Goal: Information Seeking & Learning: Learn about a topic

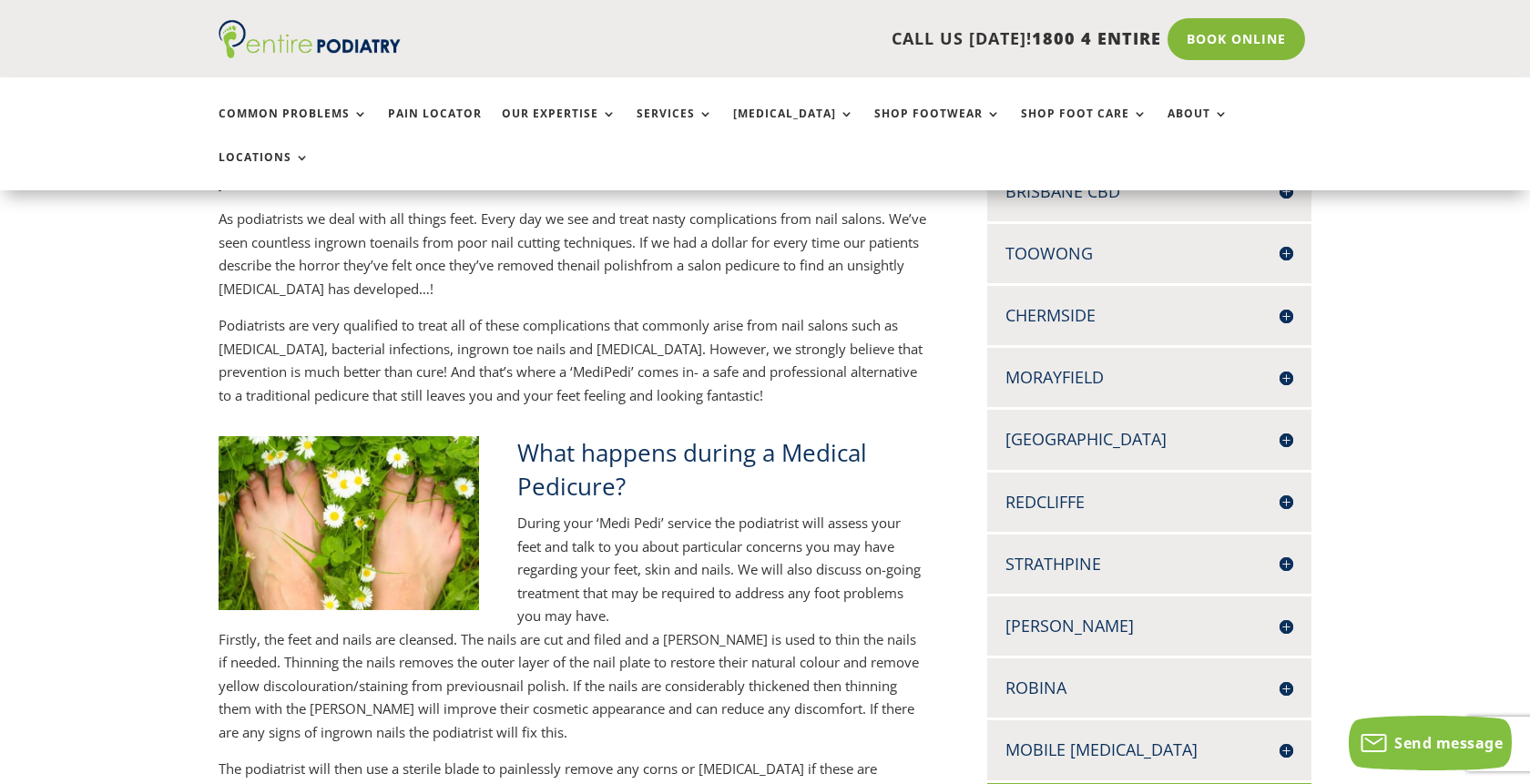
scroll to position [512, 0]
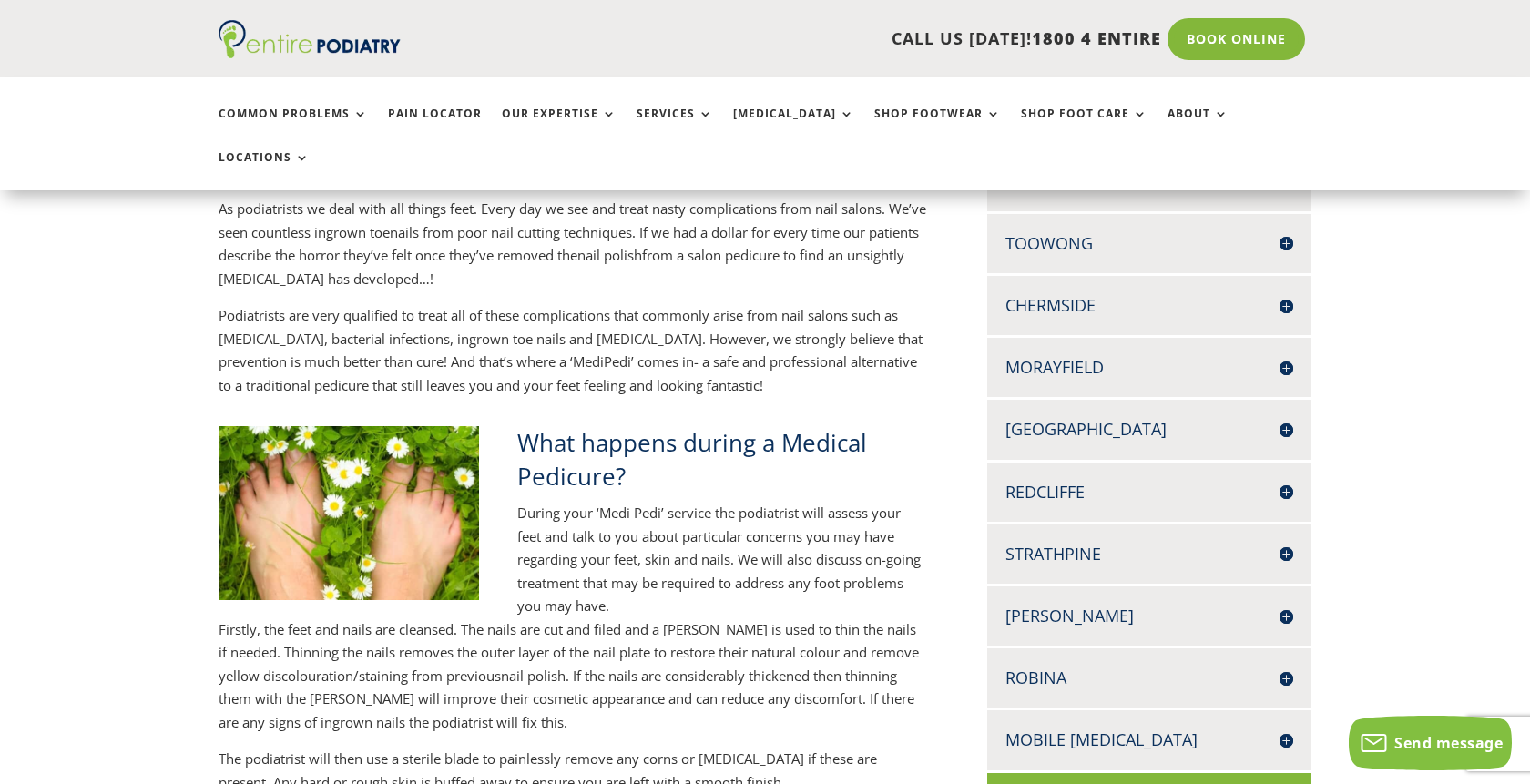
click at [1114, 666] on h4 "Robina" at bounding box center [1149, 677] width 288 height 23
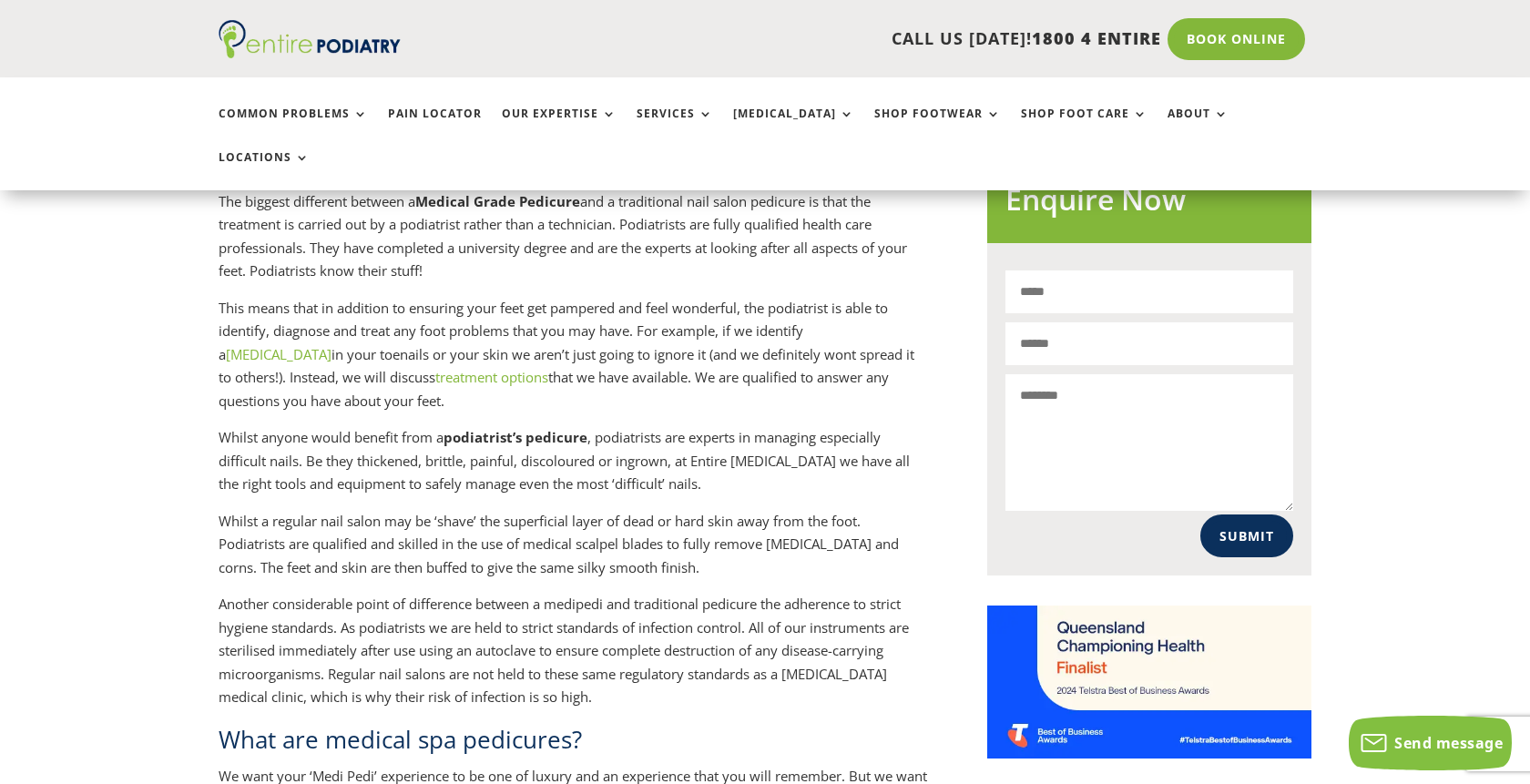
scroll to position [1347, 0]
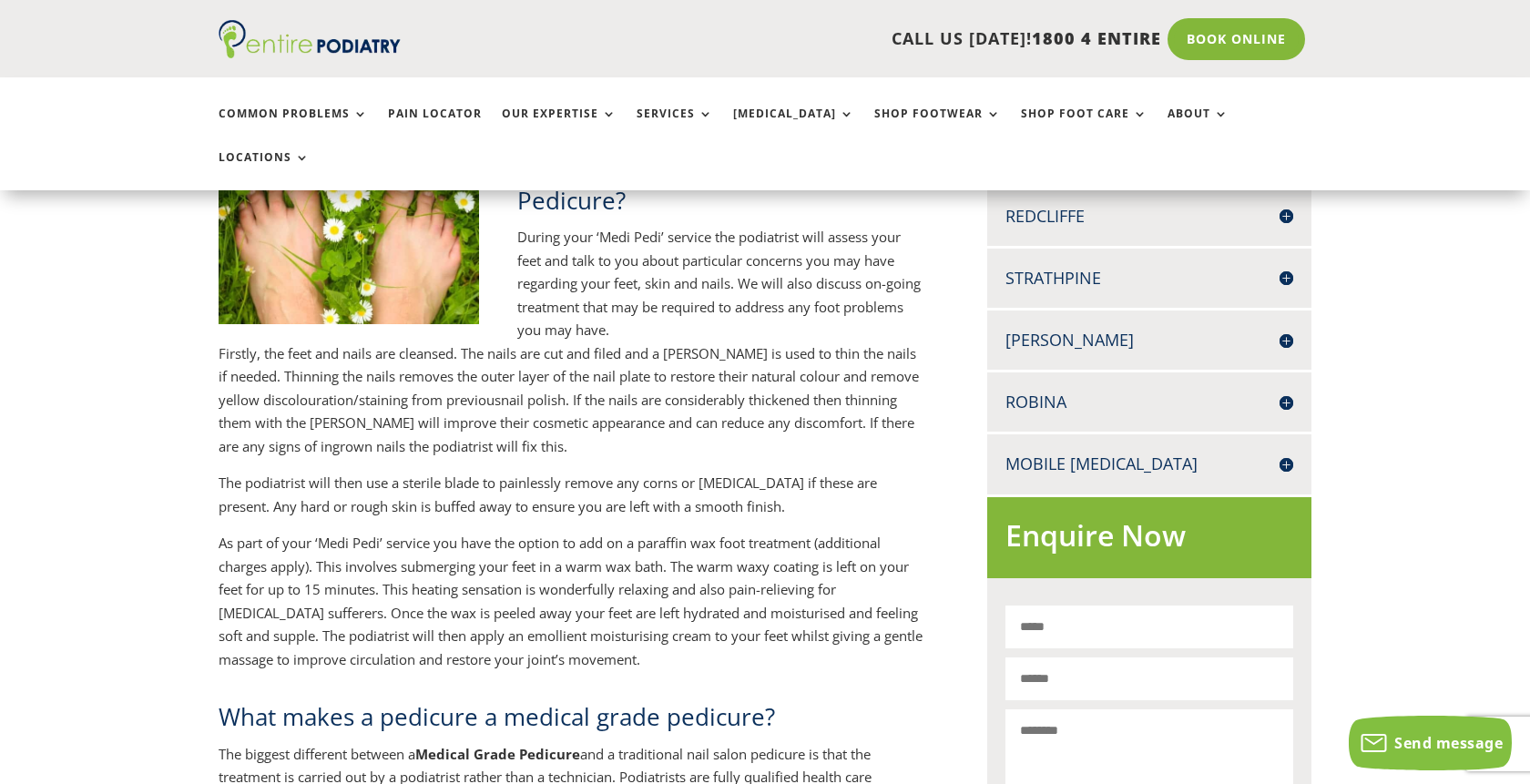
scroll to position [782, 0]
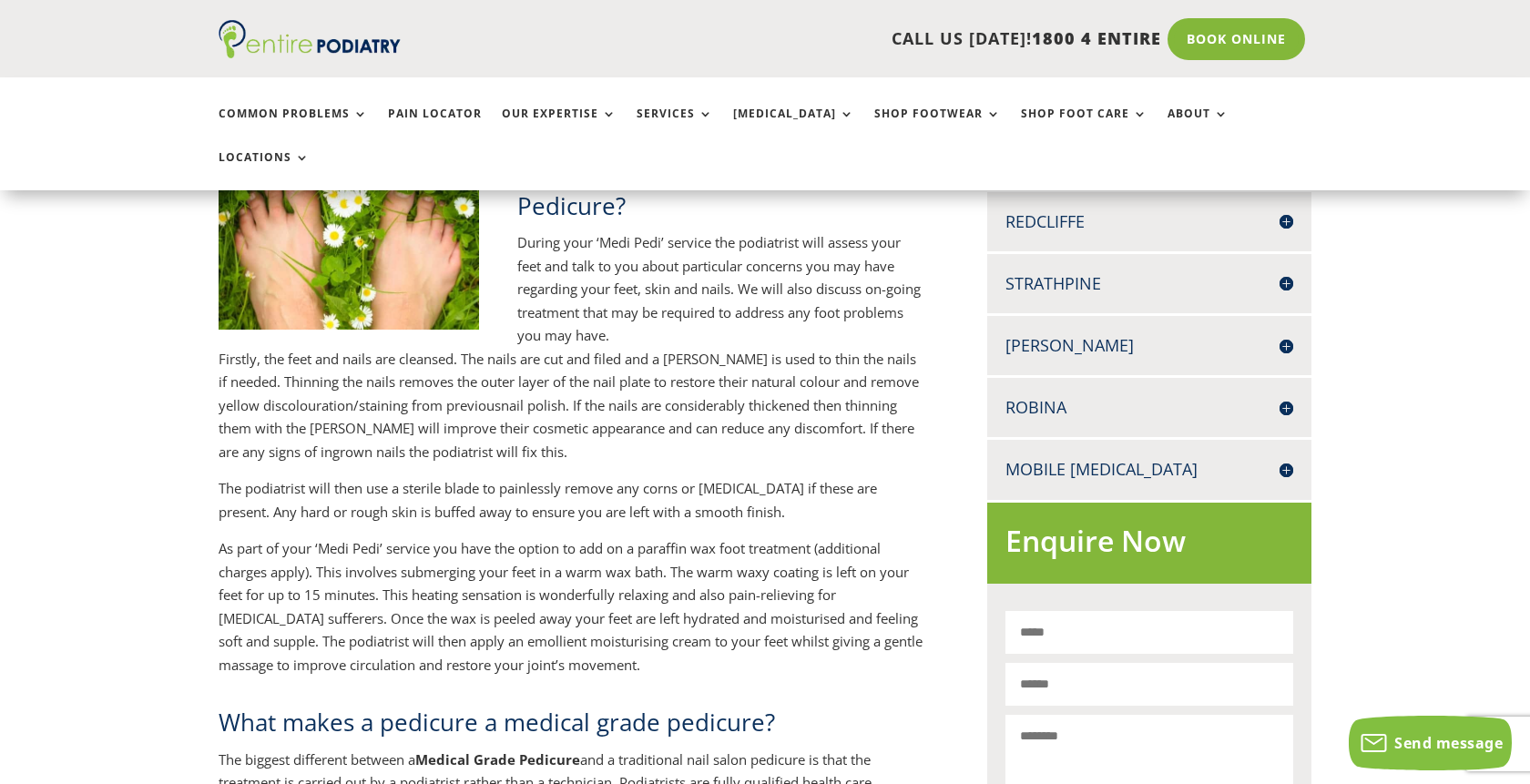
click at [1110, 396] on h4 "Robina" at bounding box center [1149, 407] width 288 height 23
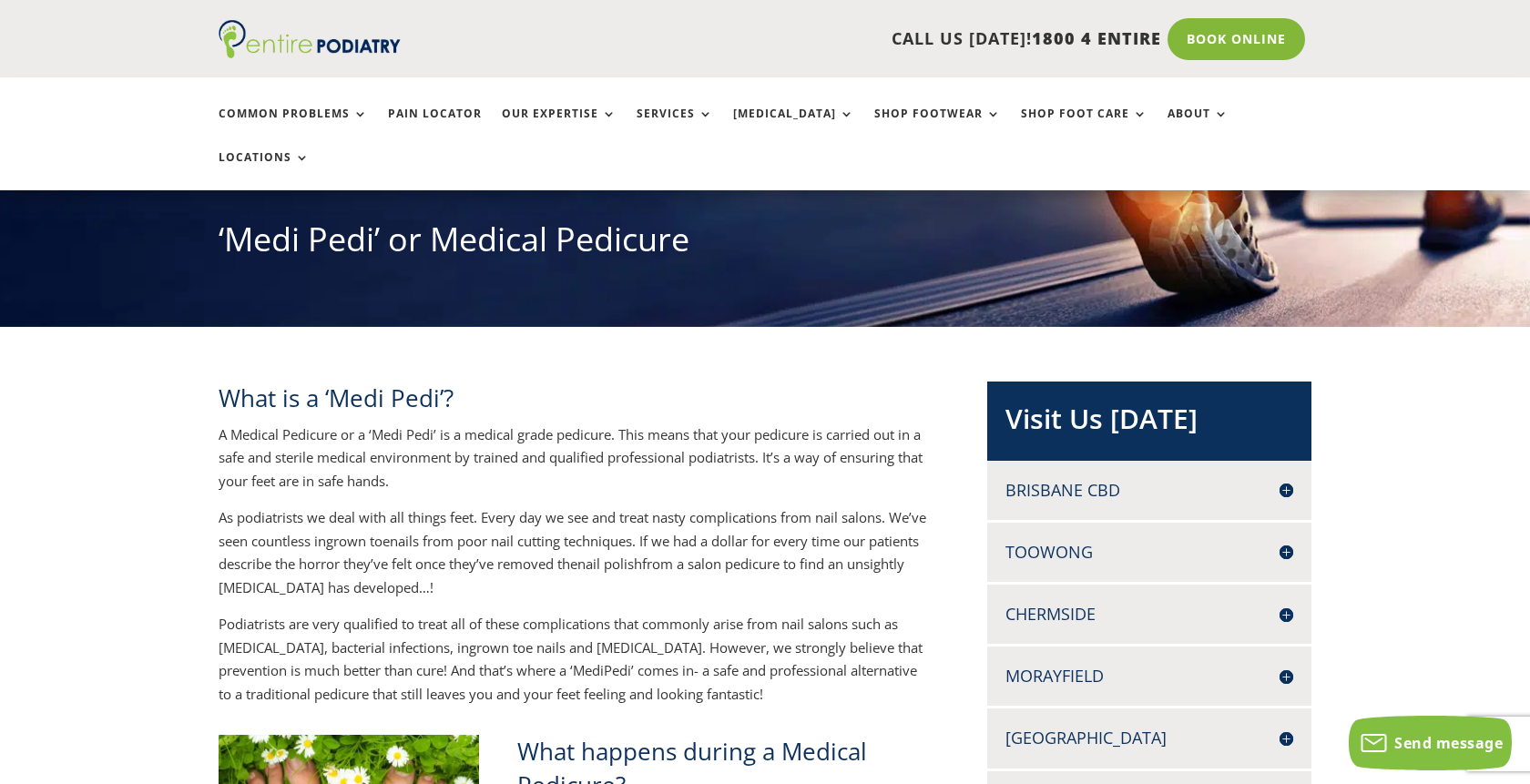
scroll to position [205, 0]
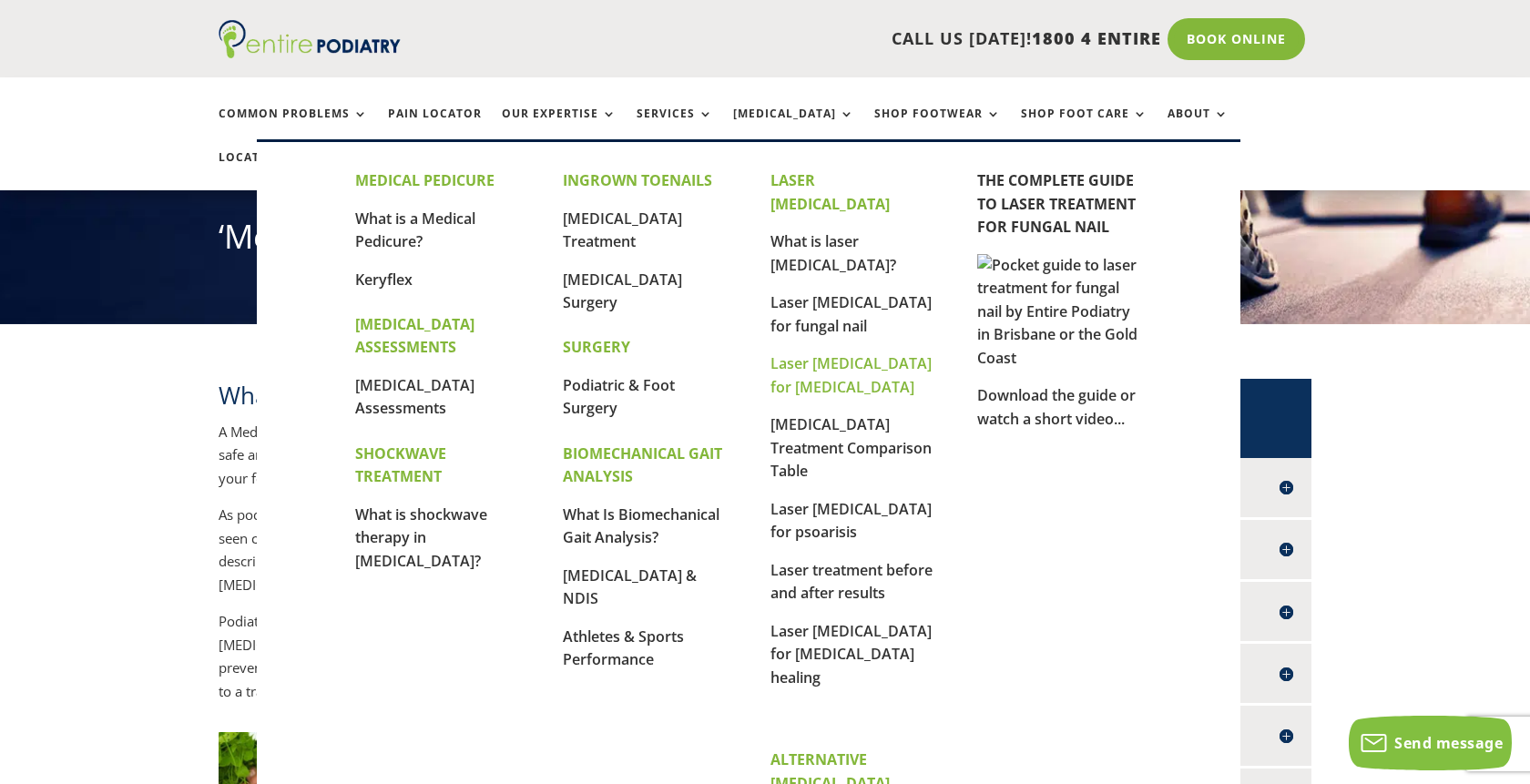
click at [835, 353] on link "Laser [MEDICAL_DATA] for [MEDICAL_DATA]" at bounding box center [851, 374] width 161 height 43
